Goal: Find specific page/section: Find specific page/section

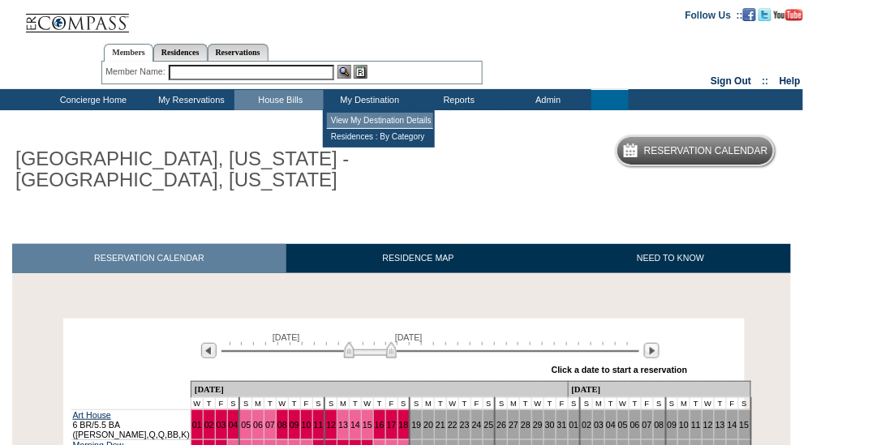
click at [362, 122] on td "View My Destination Details" at bounding box center [380, 121] width 106 height 16
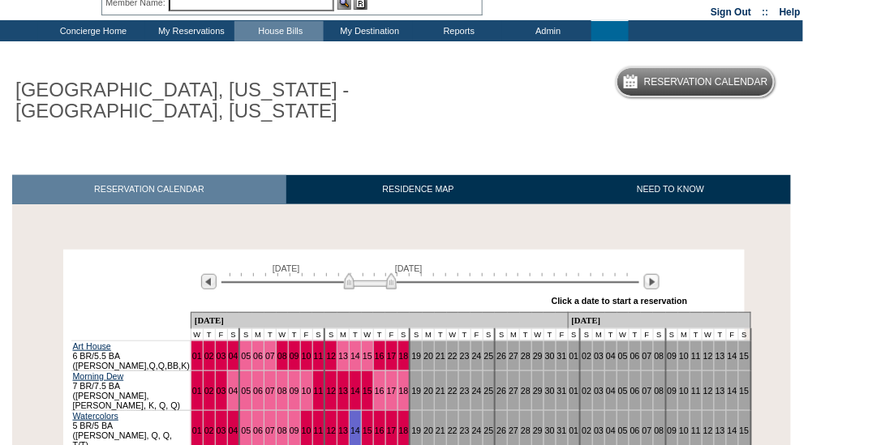
scroll to position [71, 0]
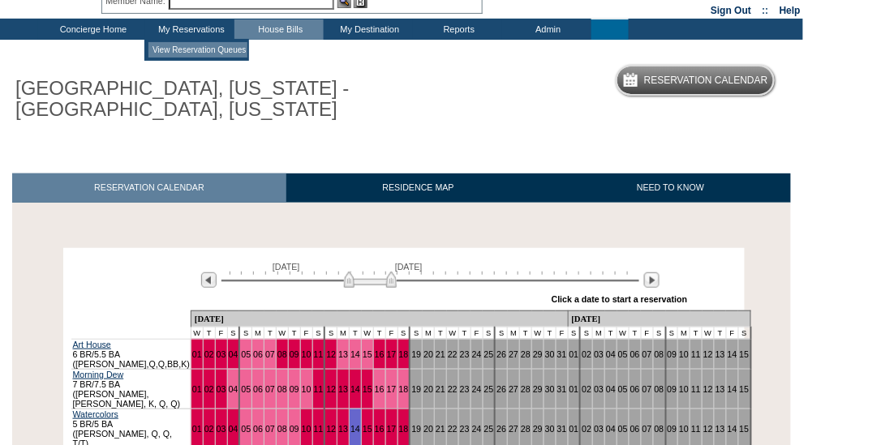
click at [180, 47] on td "View Reservation Queues" at bounding box center [197, 49] width 99 height 15
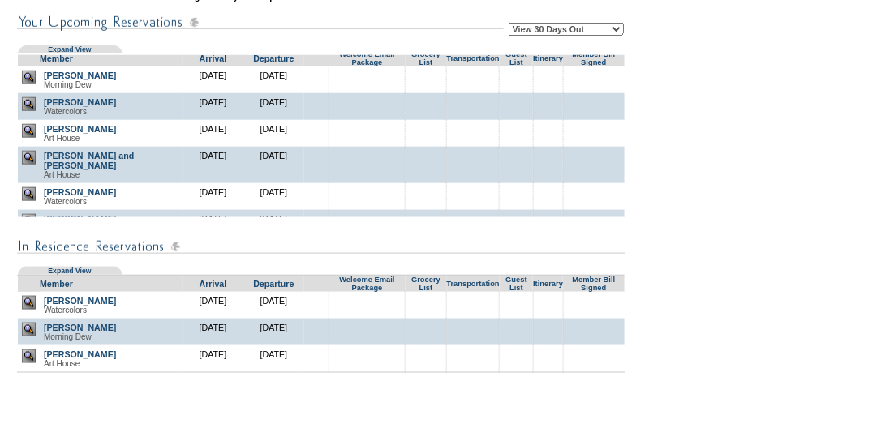
scroll to position [289, 0]
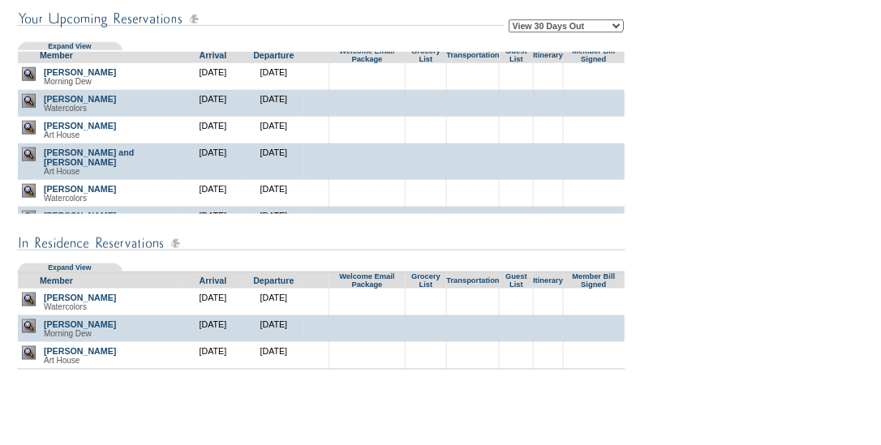
click at [26, 333] on img at bounding box center [29, 326] width 14 height 14
